Goal: Find specific page/section: Find specific page/section

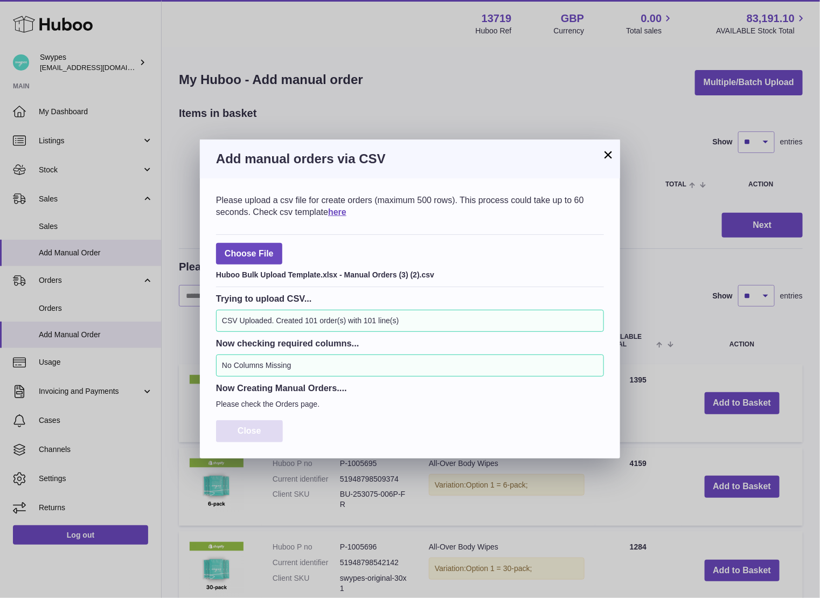
click at [267, 432] on button "Close" at bounding box center [249, 431] width 67 height 22
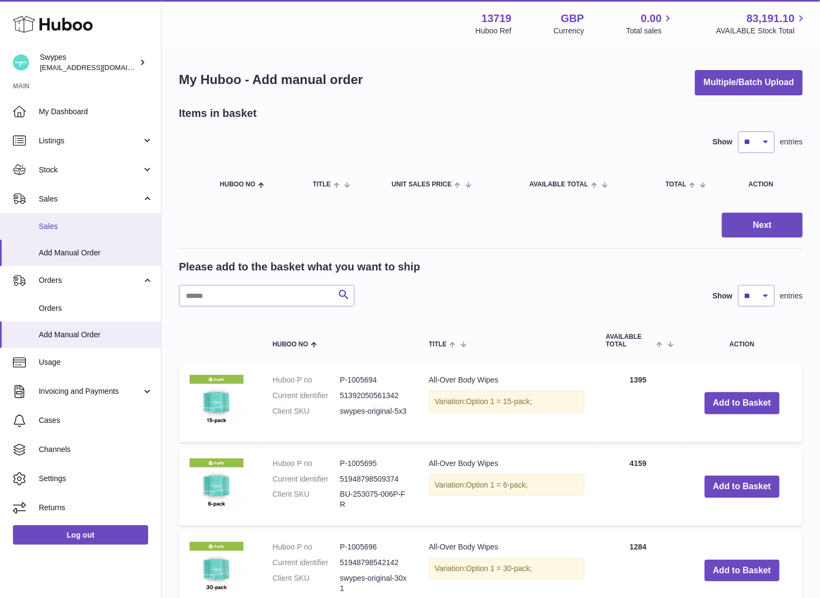
click at [51, 233] on link "Sales" at bounding box center [80, 226] width 161 height 26
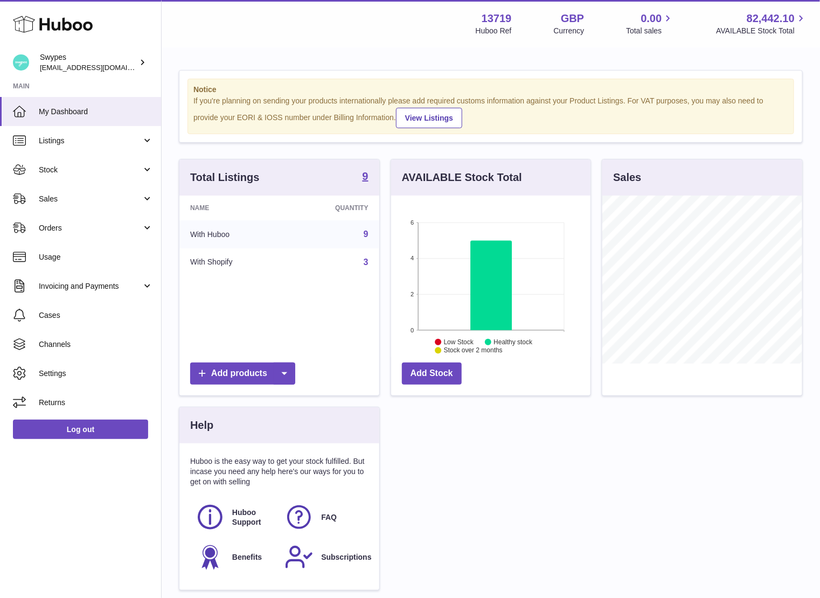
scroll to position [168, 200]
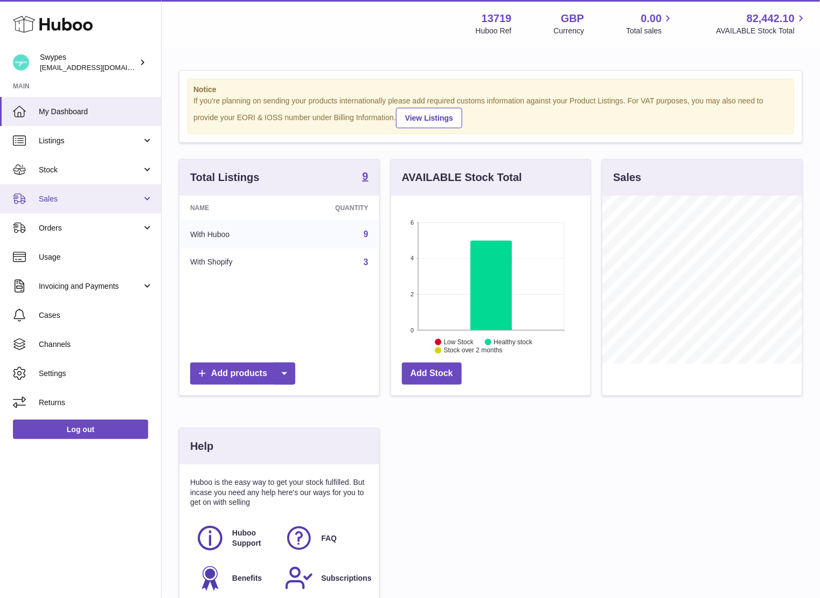
click at [31, 194] on link "Sales" at bounding box center [80, 198] width 161 height 29
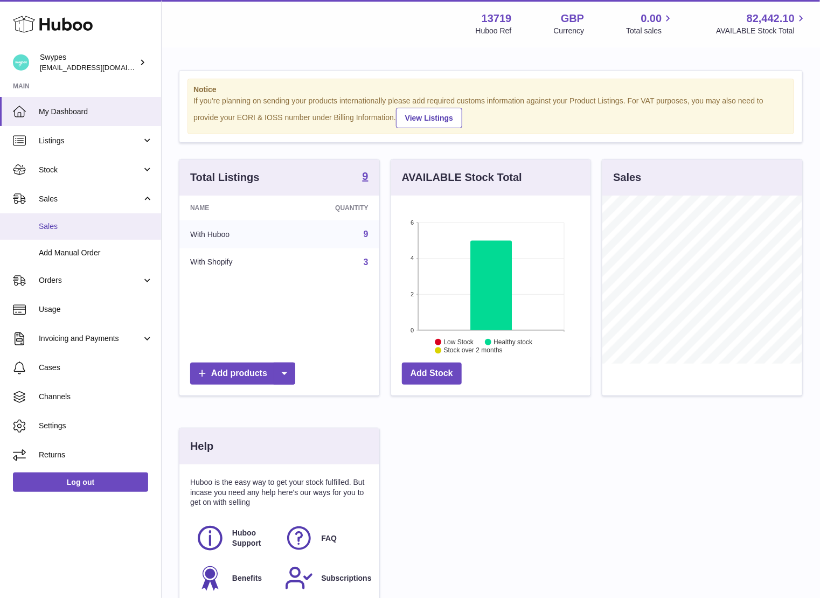
click at [87, 227] on span "Sales" at bounding box center [96, 226] width 114 height 10
